Goal: Information Seeking & Learning: Understand process/instructions

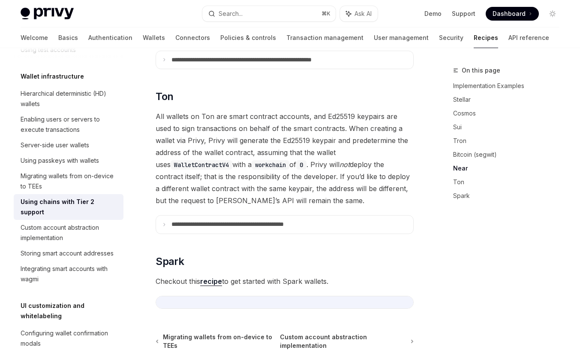
scroll to position [998, 0]
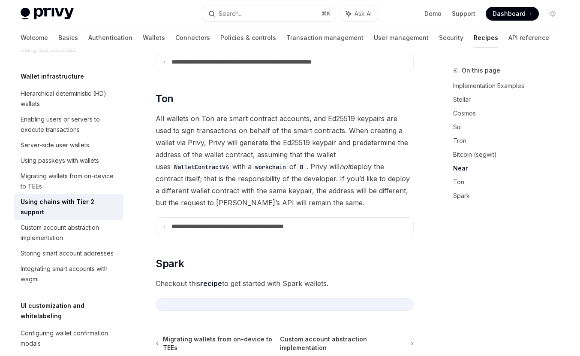
click at [231, 112] on span "All wallets on Ton are smart contract accounts, and Ed25519 keypairs are used t…" at bounding box center [285, 160] width 258 height 96
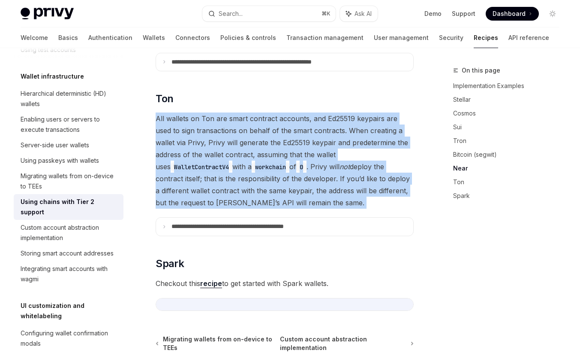
click at [231, 112] on span "All wallets on Ton are smart contract accounts, and Ed25519 keypairs are used t…" at bounding box center [285, 160] width 258 height 96
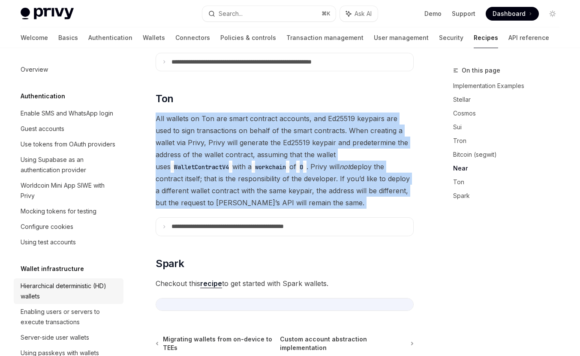
click at [24, 302] on link "Hierarchical deterministic (HD) wallets" at bounding box center [69, 291] width 110 height 26
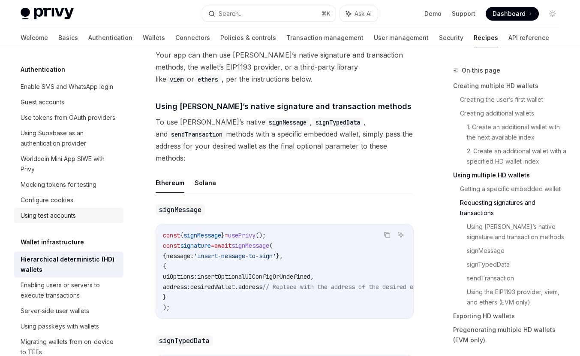
scroll to position [117, 0]
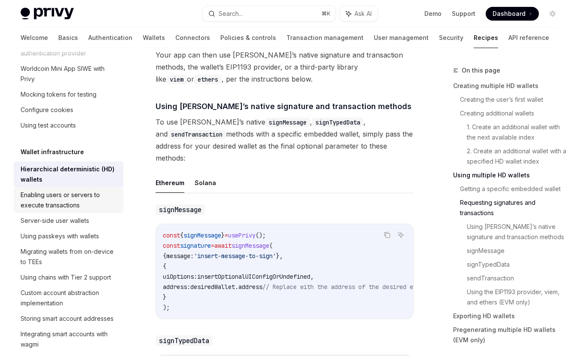
click at [78, 197] on div "Enabling users or servers to execute transactions" at bounding box center [70, 200] width 98 height 21
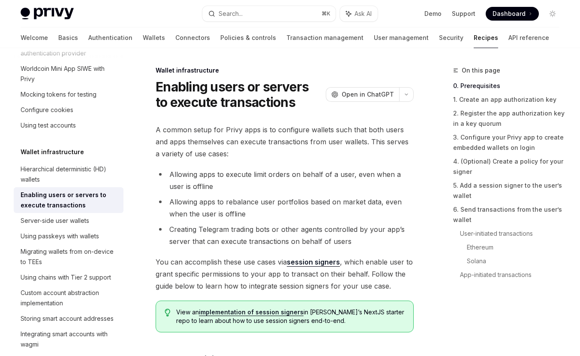
scroll to position [237, 0]
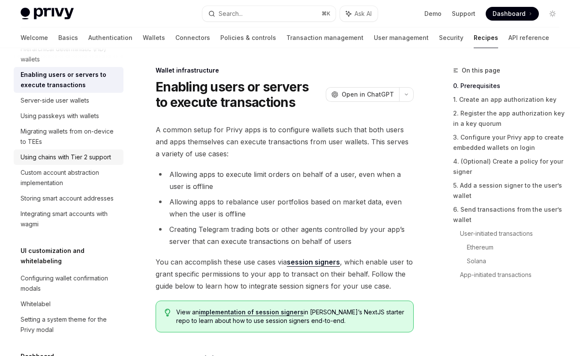
click at [63, 152] on div "Using chains with Tier 2 support" at bounding box center [66, 157] width 91 height 10
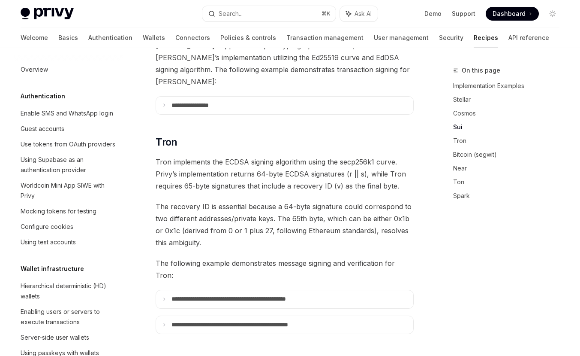
scroll to position [485, 0]
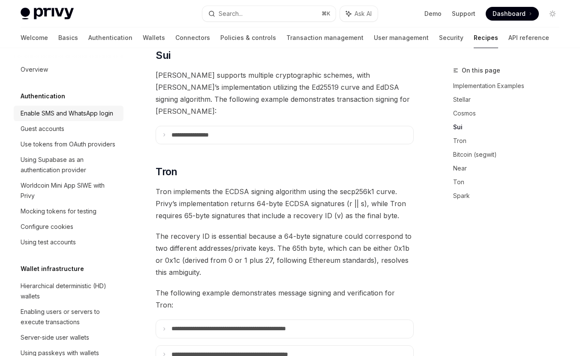
click at [69, 109] on div "Enable SMS and WhatsApp login" at bounding box center [67, 113] width 93 height 10
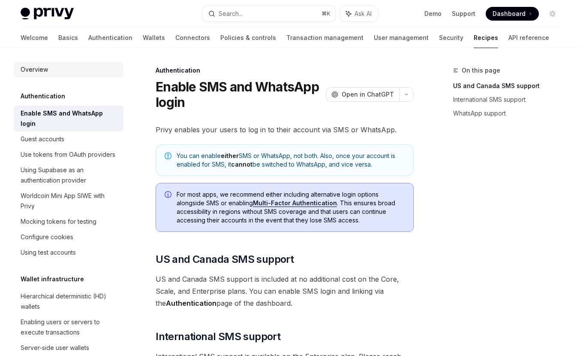
click at [53, 66] on div "Overview" at bounding box center [70, 69] width 98 height 10
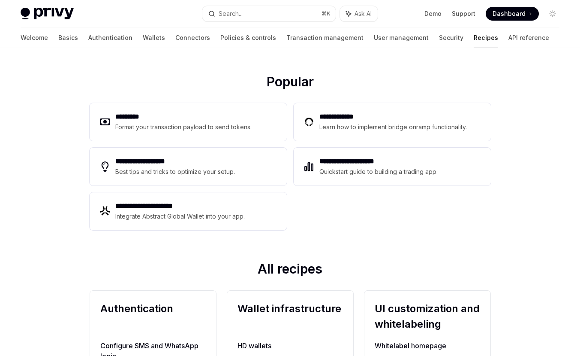
scroll to position [108, 0]
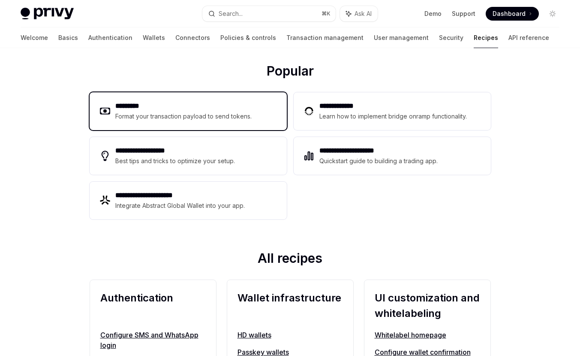
click at [181, 106] on h2 "*********" at bounding box center [183, 106] width 137 height 10
type textarea "*"
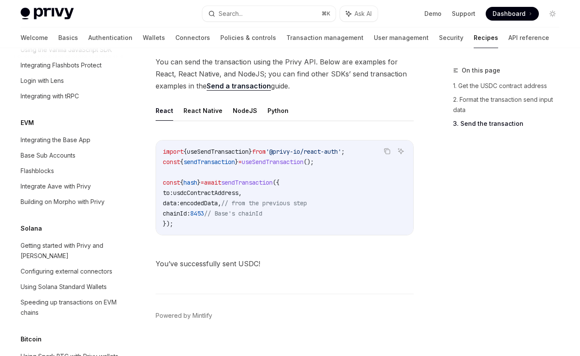
scroll to position [704, 0]
click at [221, 179] on span "await" at bounding box center [212, 183] width 17 height 8
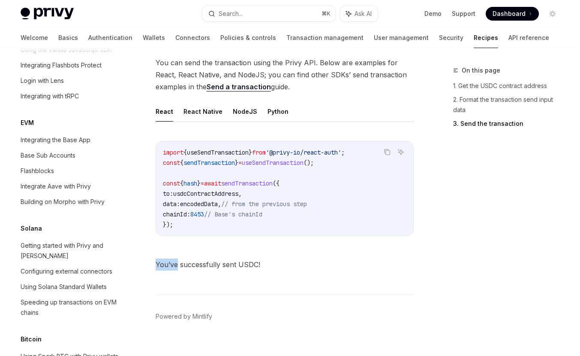
click at [184, 298] on footer "Powered by Mintlify" at bounding box center [285, 331] width 258 height 74
click at [191, 312] on link "Powered by Mintlify" at bounding box center [184, 316] width 57 height 9
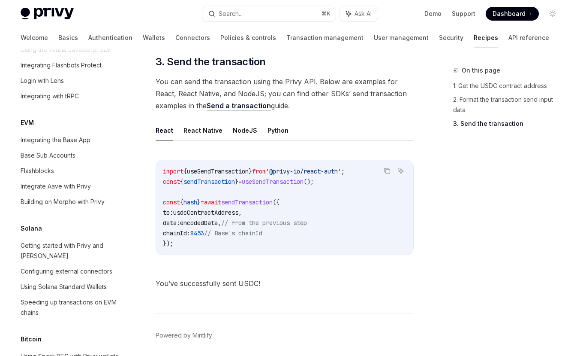
scroll to position [685, 0]
click at [187, 318] on footer "Powered by Mintlify" at bounding box center [285, 351] width 258 height 74
click at [198, 331] on link "Powered by Mintlify" at bounding box center [184, 335] width 57 height 9
